Goal: Check status: Check status

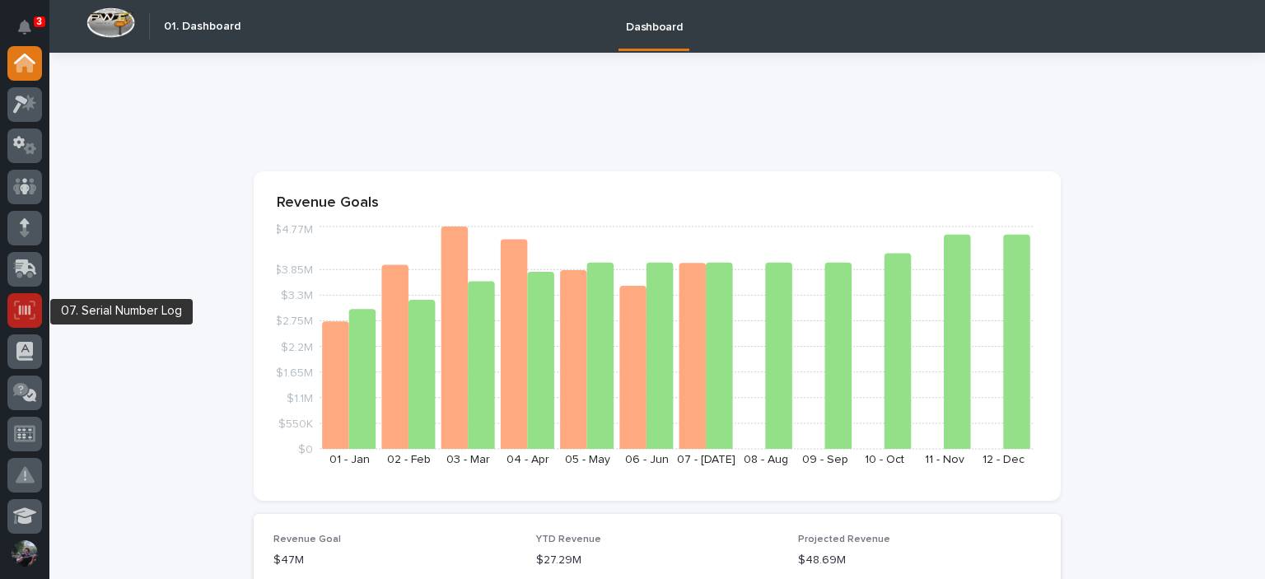
click at [19, 315] on icon at bounding box center [24, 310] width 21 height 19
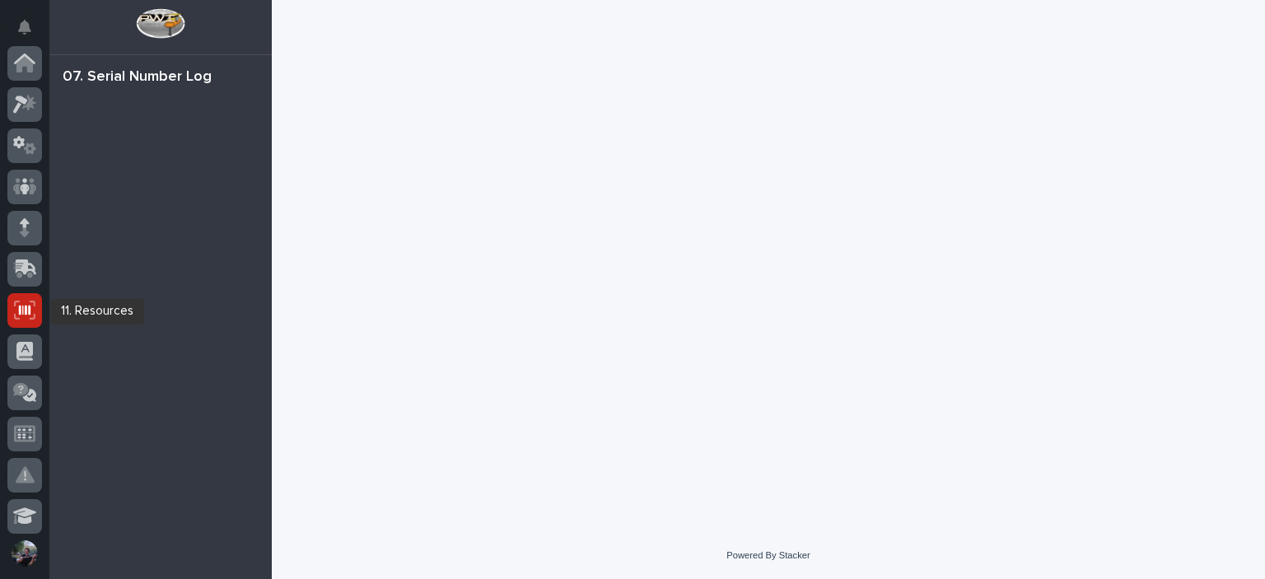
scroll to position [247, 0]
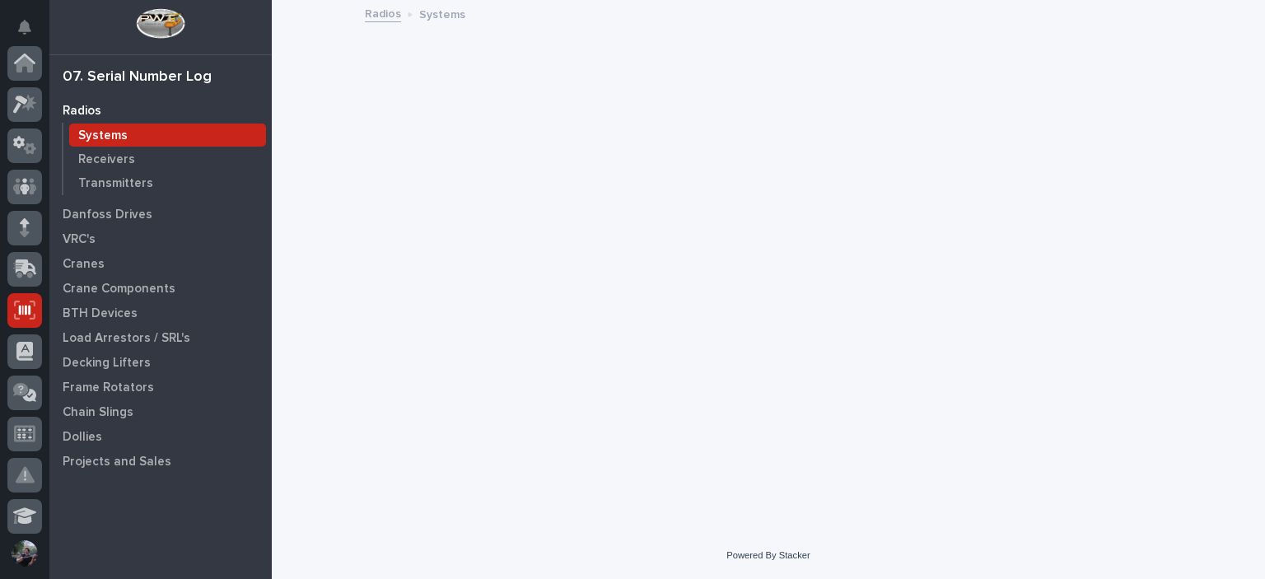
scroll to position [247, 0]
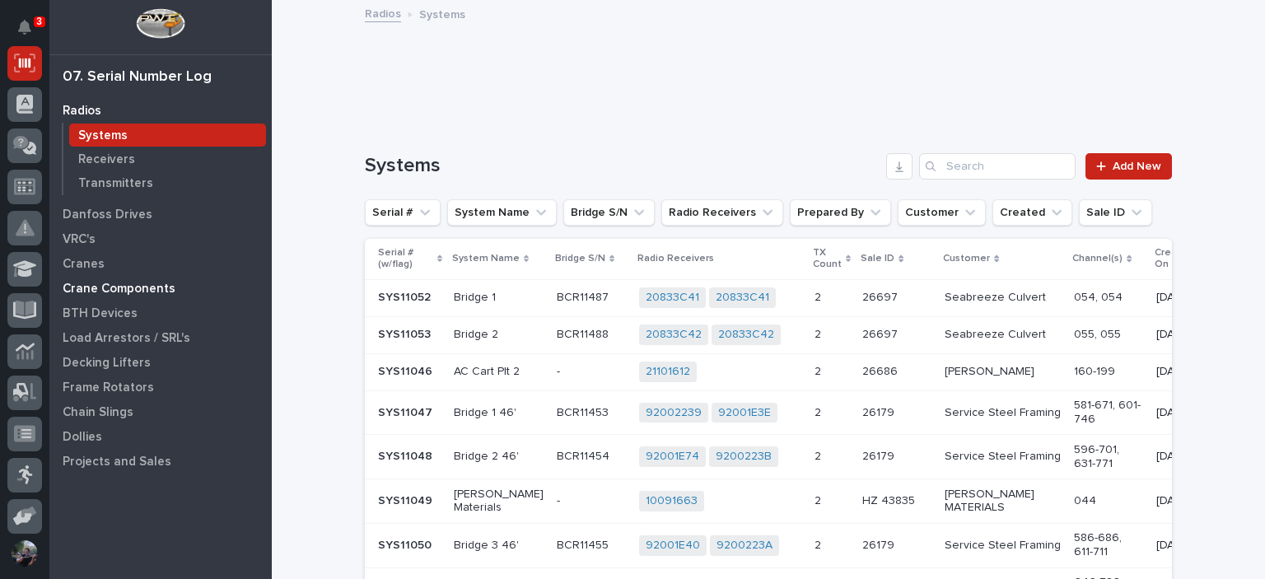
click at [93, 284] on p "Crane Components" at bounding box center [119, 289] width 113 height 15
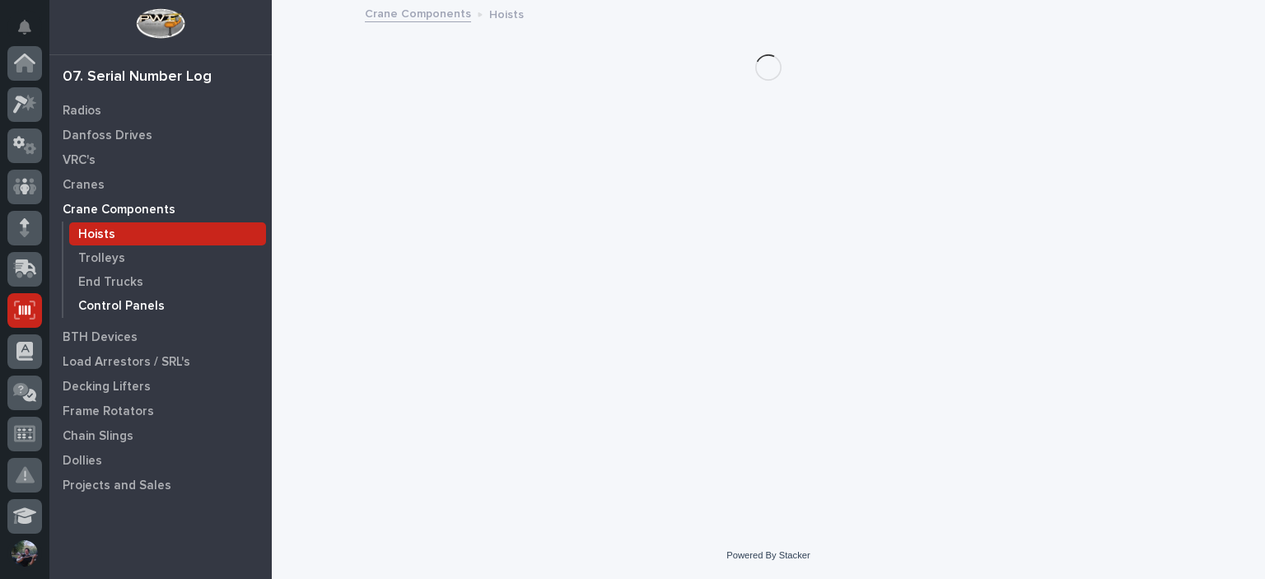
scroll to position [247, 0]
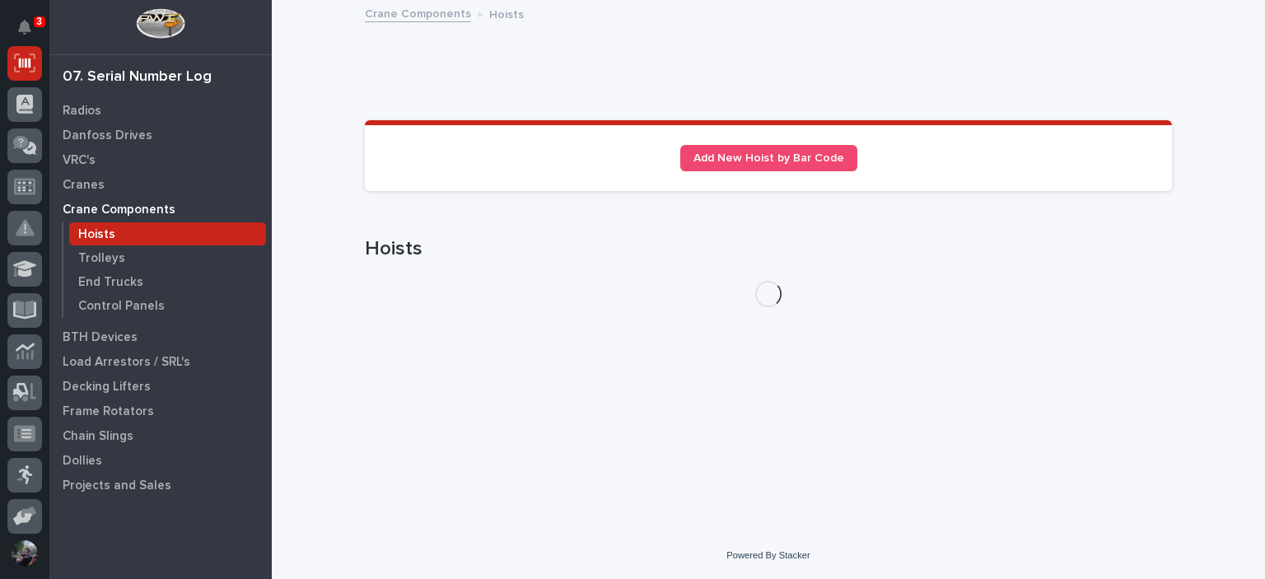
click at [152, 240] on div "Hoists" at bounding box center [167, 233] width 197 height 23
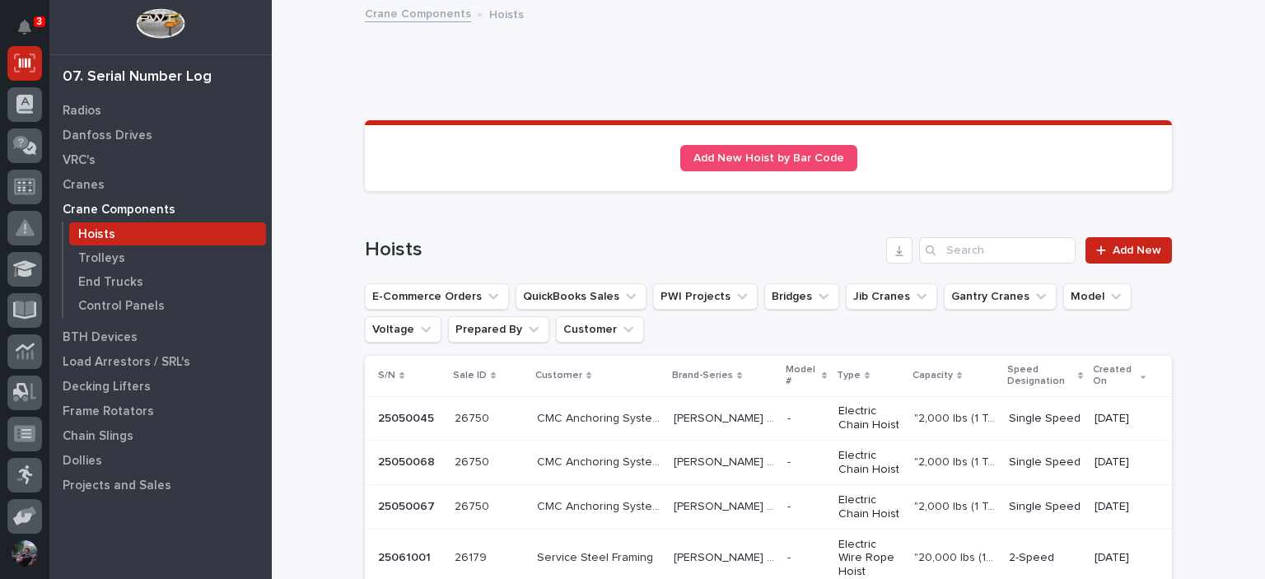
click at [501, 551] on p at bounding box center [489, 558] width 69 height 14
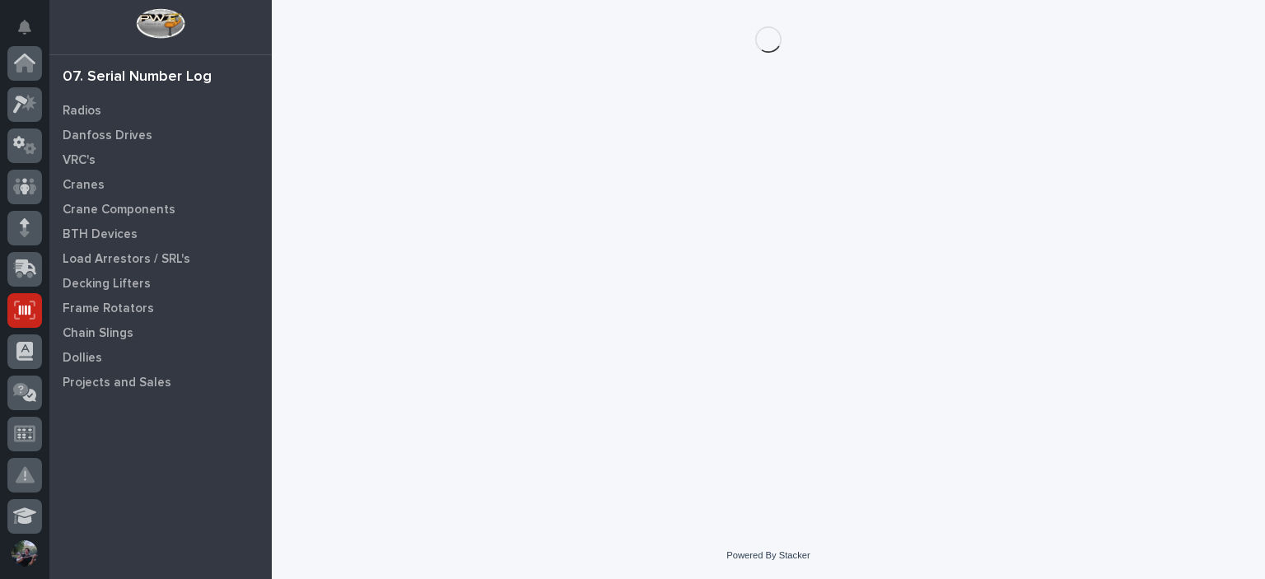
scroll to position [247, 0]
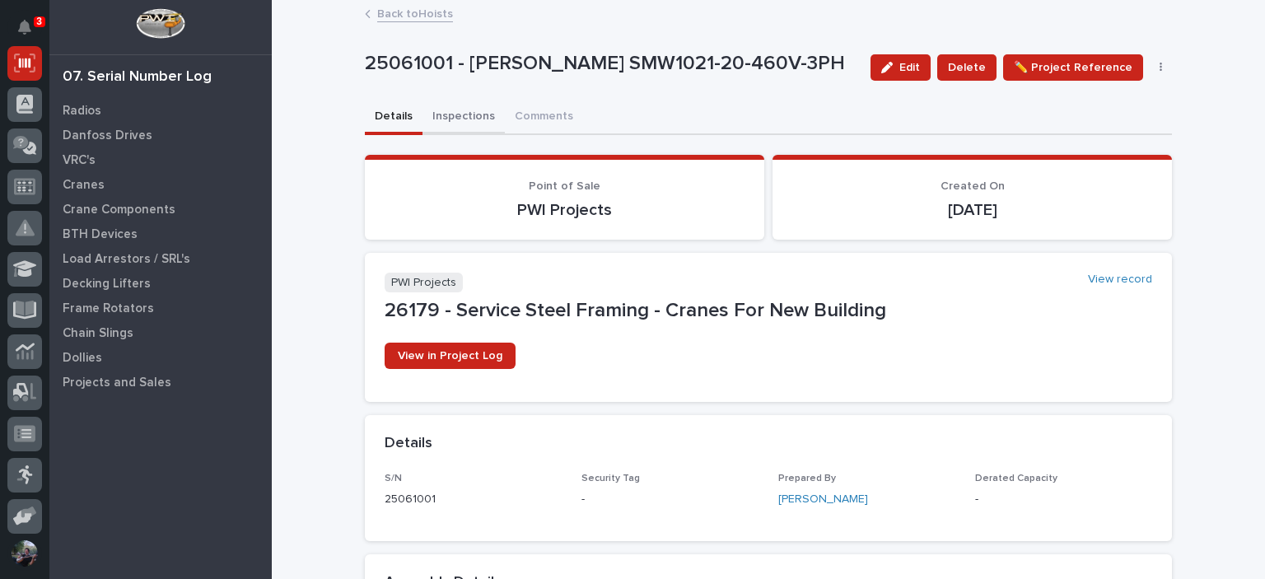
click at [469, 111] on button "Inspections" at bounding box center [463, 117] width 82 height 35
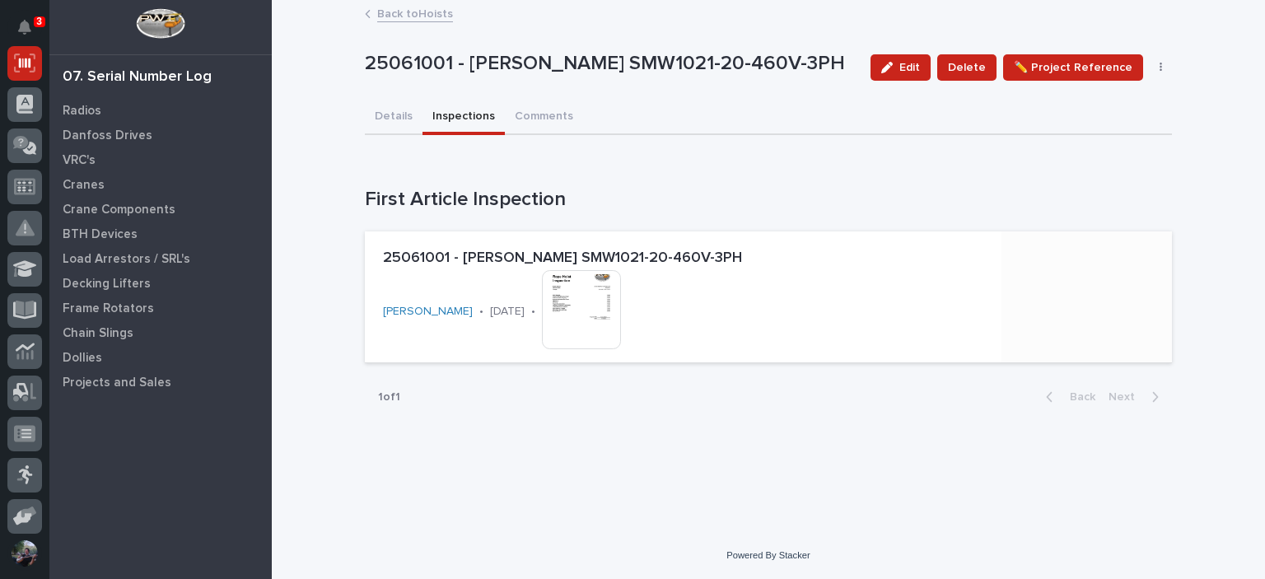
click at [574, 317] on img at bounding box center [581, 309] width 79 height 79
